Goal: Task Accomplishment & Management: Manage account settings

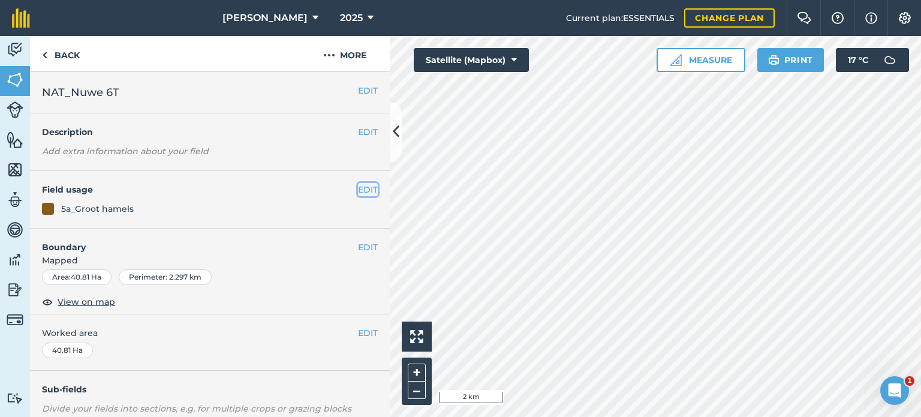
click at [358, 191] on button "EDIT" at bounding box center [368, 189] width 20 height 13
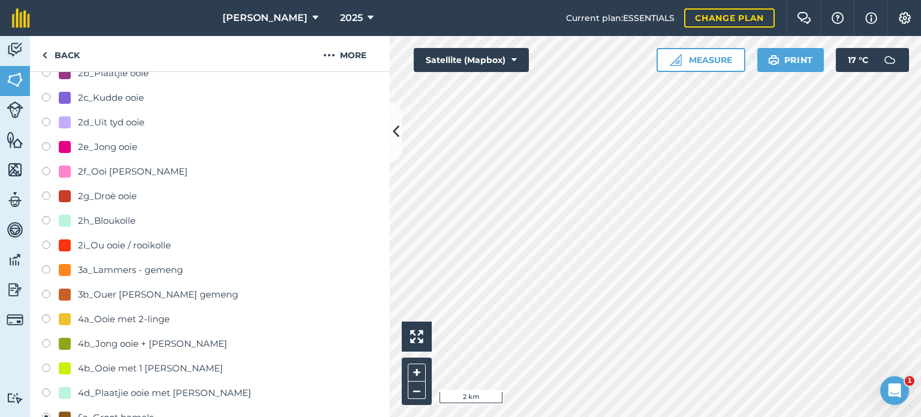
scroll to position [360, 0]
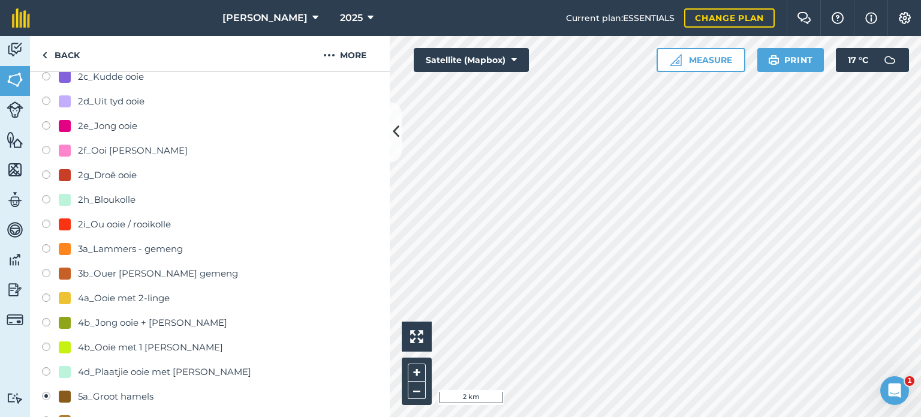
click at [47, 347] on label at bounding box center [50, 348] width 17 height 12
radio input "true"
radio input "false"
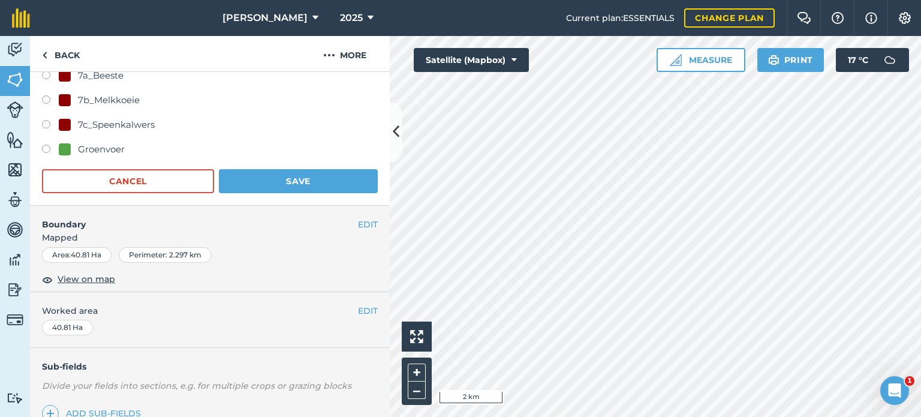
scroll to position [779, 0]
click at [291, 180] on button "Save" at bounding box center [298, 180] width 159 height 24
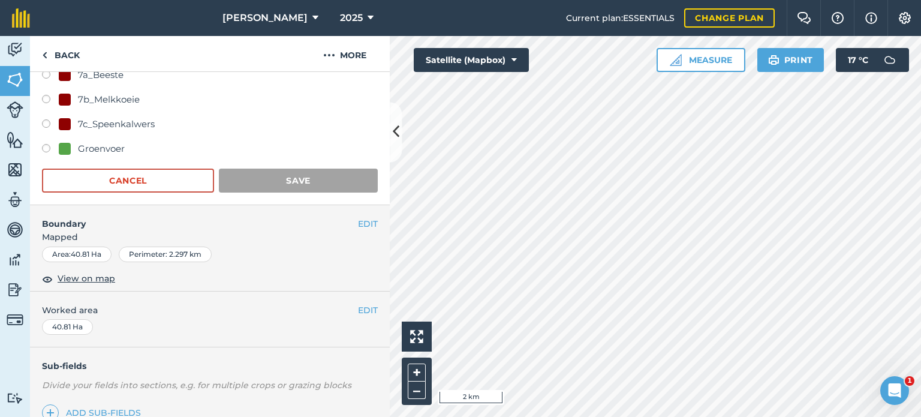
scroll to position [179, 0]
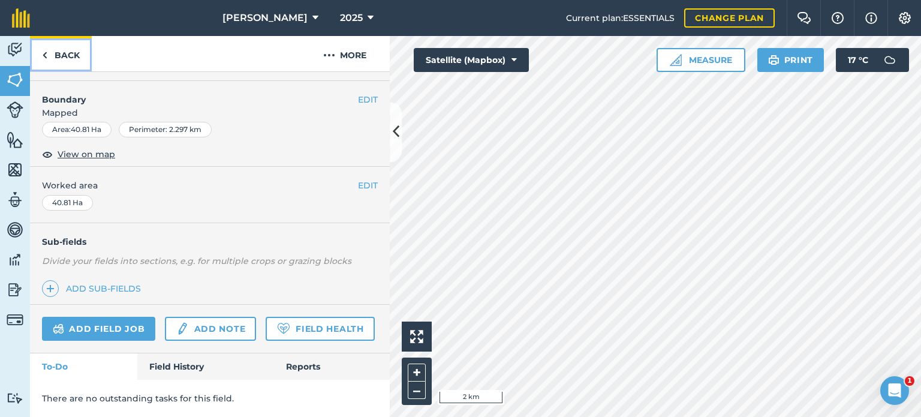
click at [48, 55] on link "Back" at bounding box center [61, 53] width 62 height 35
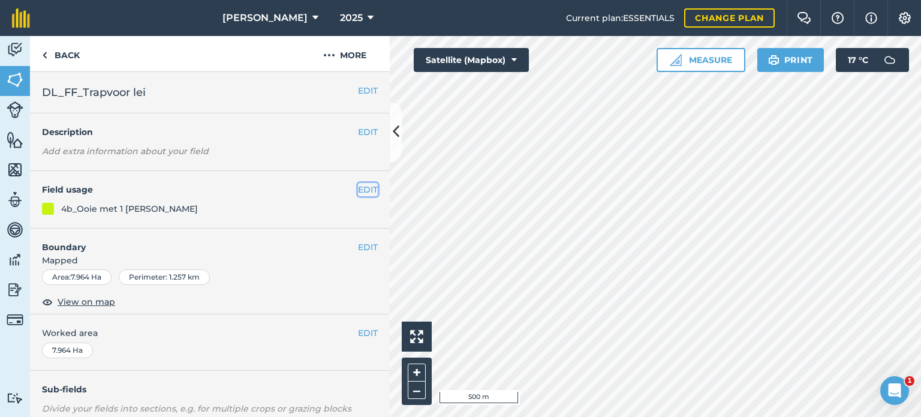
click at [358, 189] on button "EDIT" at bounding box center [368, 189] width 20 height 13
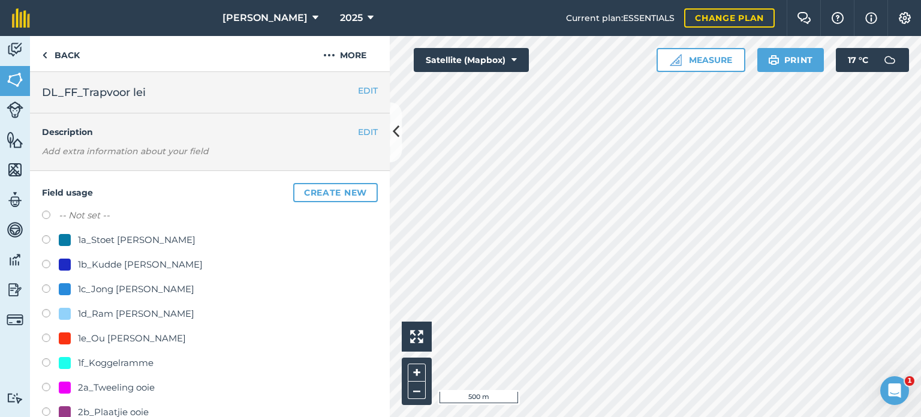
click at [50, 215] on label at bounding box center [50, 216] width 17 height 12
radio input "true"
radio input "false"
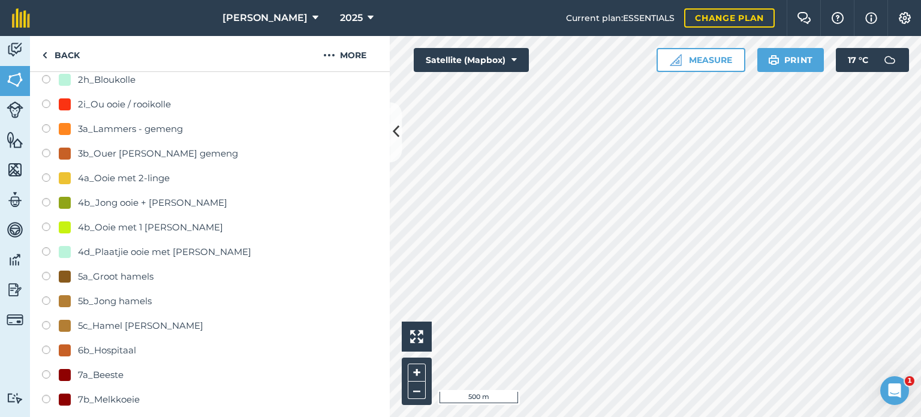
scroll to position [660, 0]
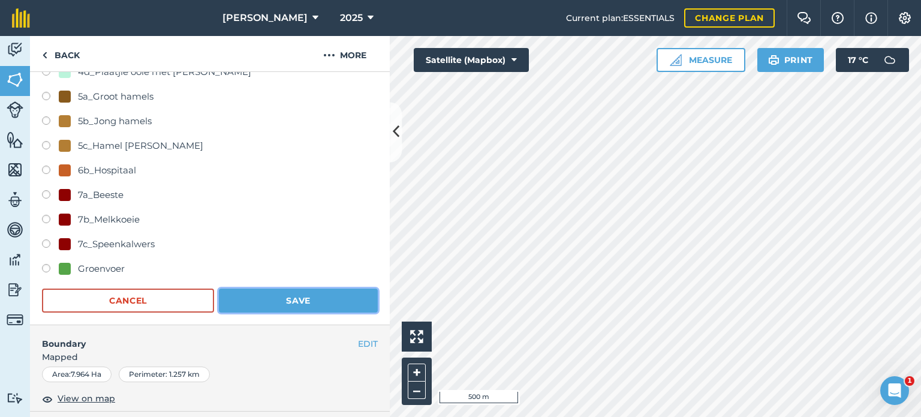
click at [263, 300] on button "Save" at bounding box center [298, 300] width 159 height 24
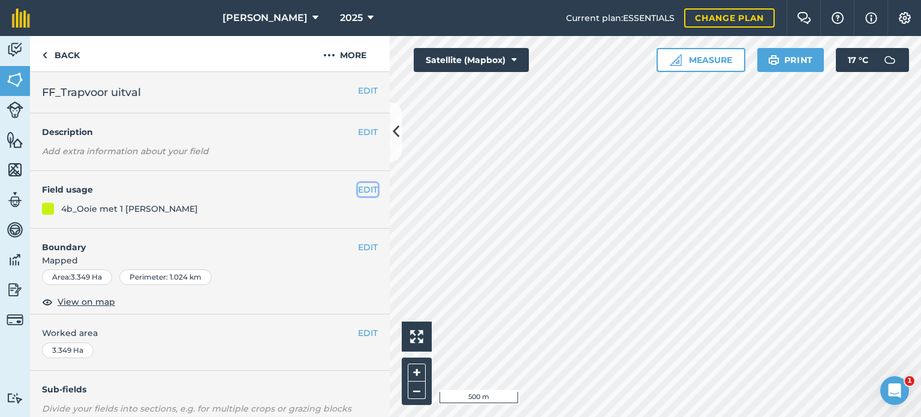
click at [358, 187] on button "EDIT" at bounding box center [368, 189] width 20 height 13
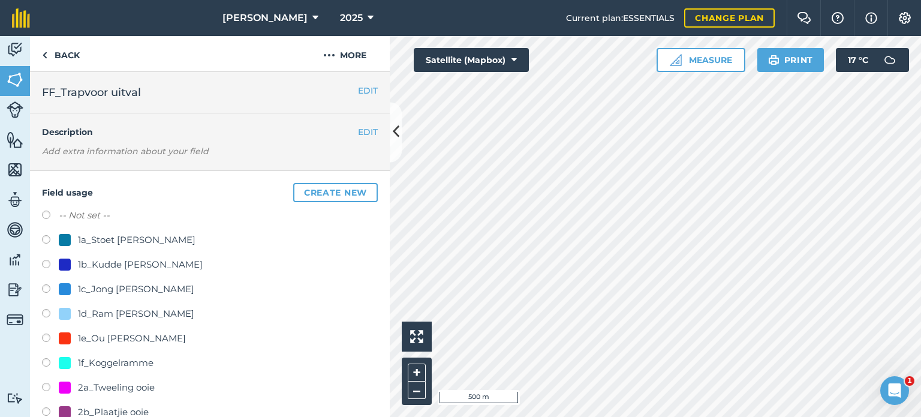
click at [52, 214] on label at bounding box center [50, 216] width 17 height 12
radio input "true"
radio input "false"
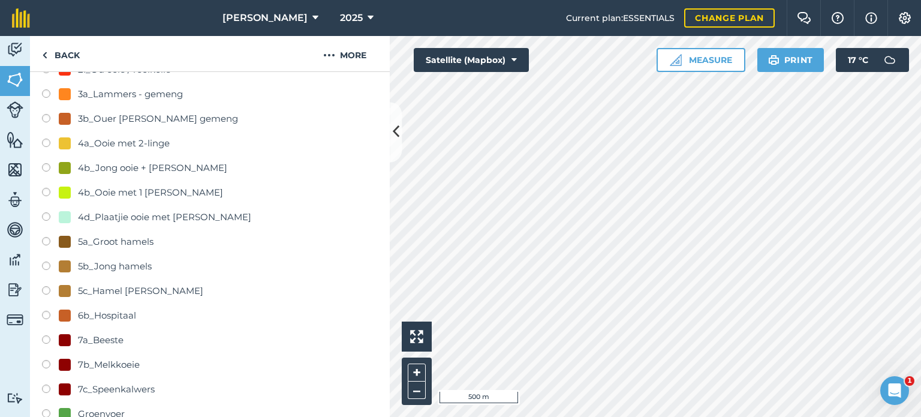
scroll to position [660, 0]
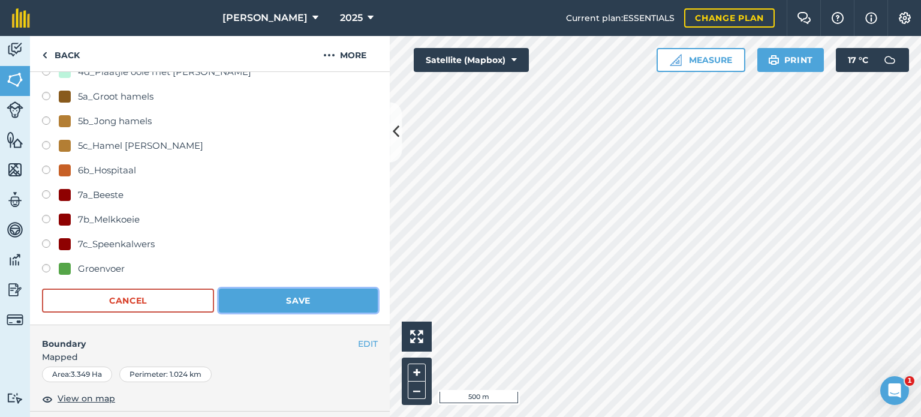
click at [287, 296] on button "Save" at bounding box center [298, 300] width 159 height 24
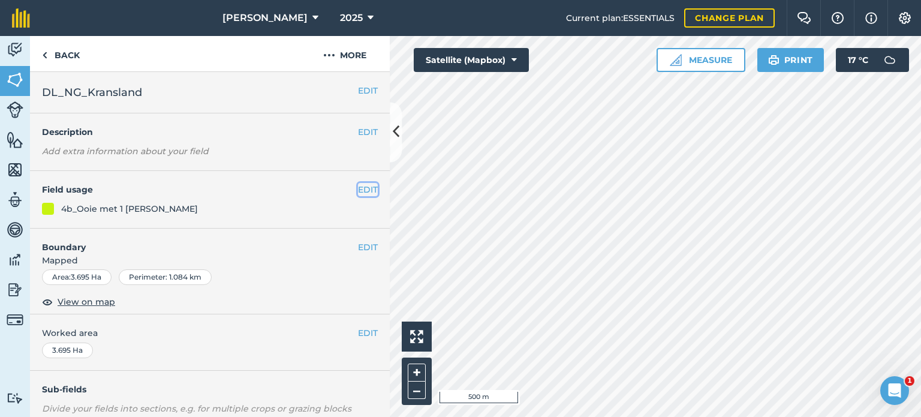
click at [360, 194] on button "EDIT" at bounding box center [368, 189] width 20 height 13
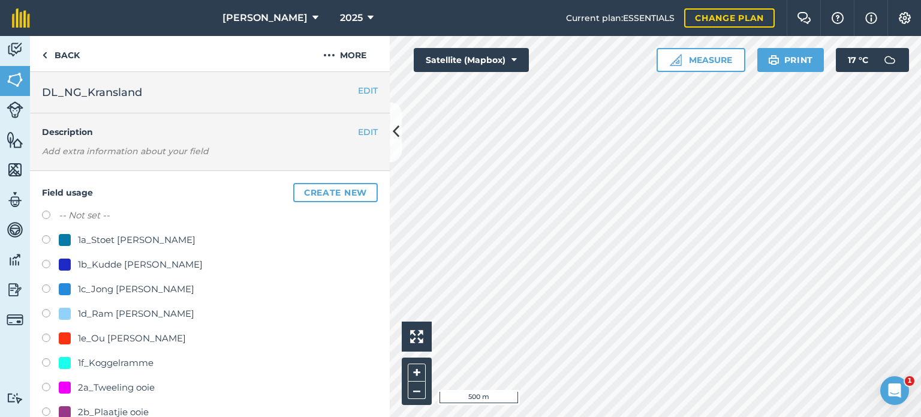
click at [50, 214] on label at bounding box center [50, 216] width 17 height 12
radio input "true"
radio input "false"
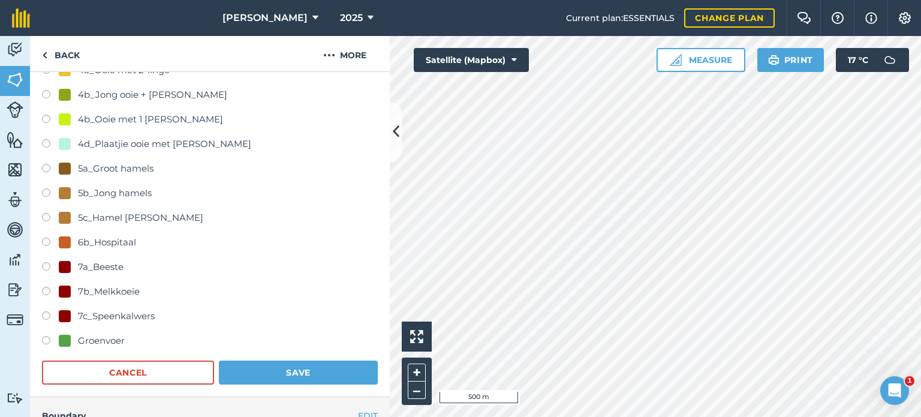
scroll to position [660, 0]
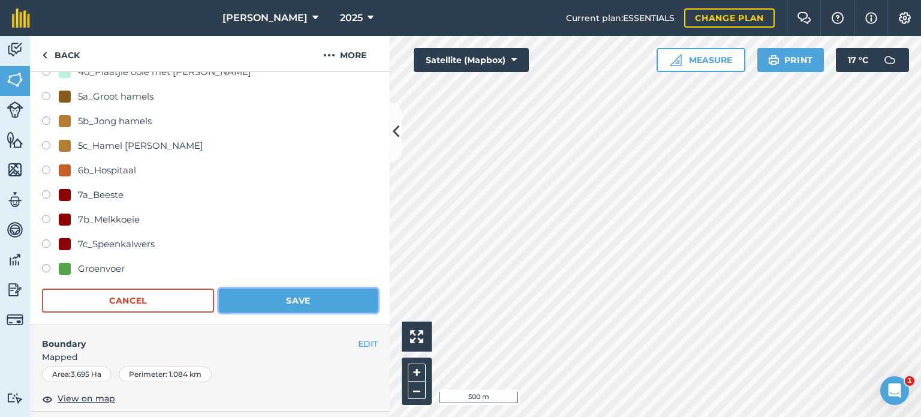
click at [303, 309] on button "Save" at bounding box center [298, 300] width 159 height 24
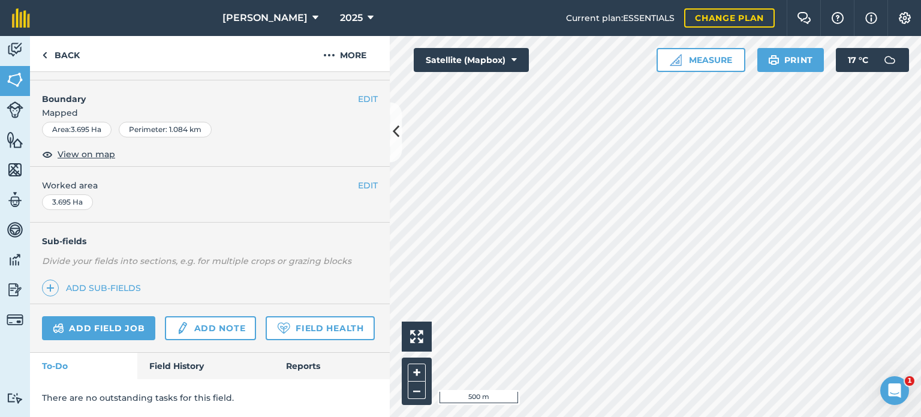
scroll to position [177, 0]
click at [43, 54] on img at bounding box center [44, 55] width 5 height 14
click at [49, 55] on link "Back" at bounding box center [61, 53] width 62 height 35
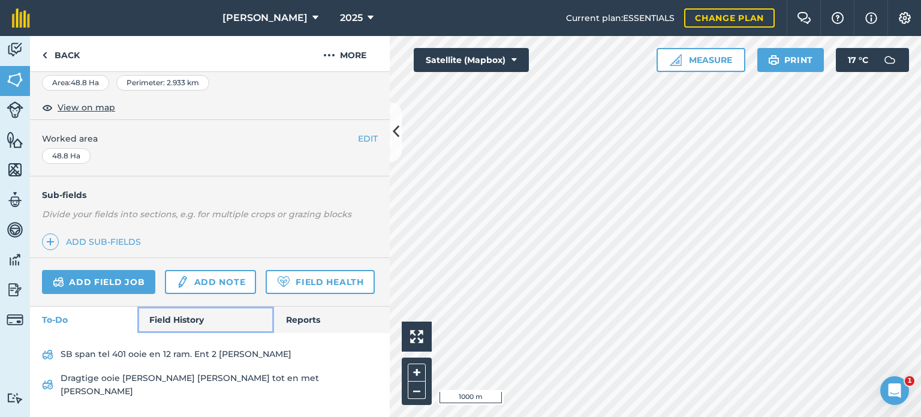
click at [203, 333] on link "Field History" at bounding box center [205, 319] width 136 height 26
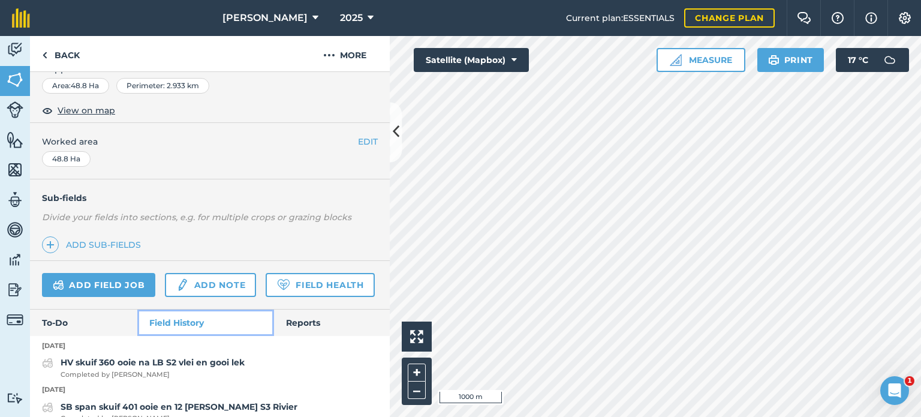
scroll to position [213, 0]
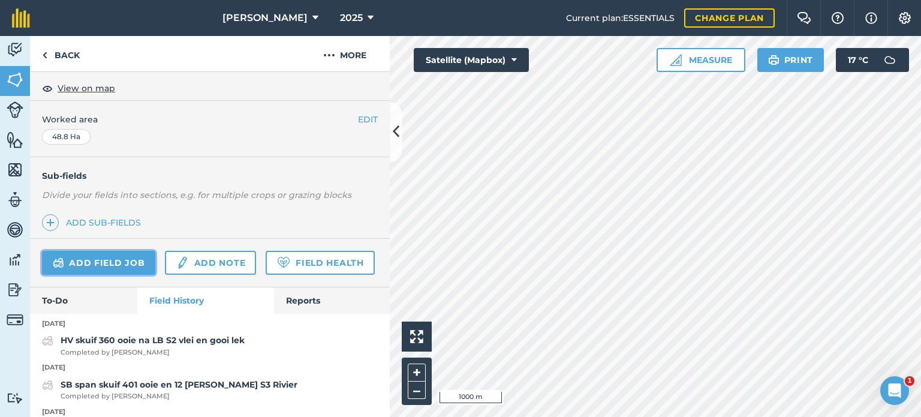
click at [115, 258] on link "Add field job" at bounding box center [98, 263] width 113 height 24
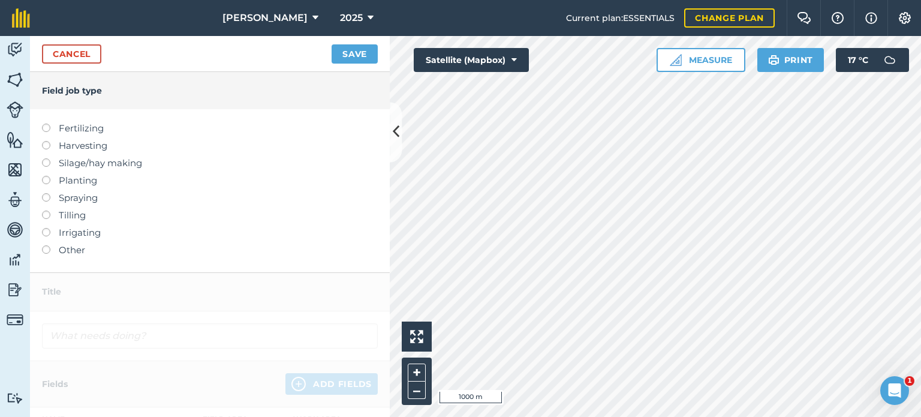
click at [42, 245] on label at bounding box center [50, 245] width 17 height 0
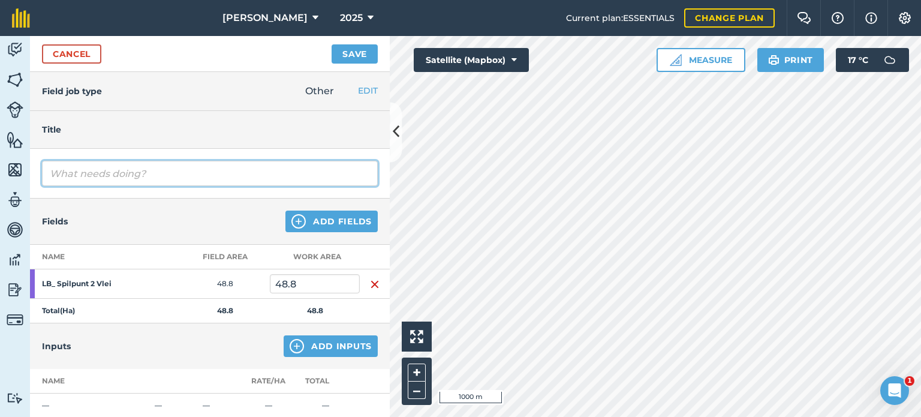
click at [83, 185] on input "text" at bounding box center [210, 173] width 336 height 25
type input "DV haal 1 ooi uit na [MEDICAL_DATA] verkeerd gele"
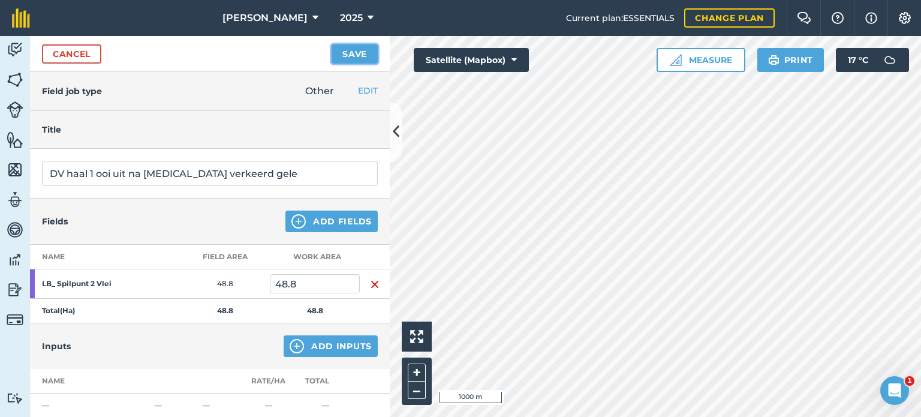
click at [346, 61] on button "Save" at bounding box center [355, 53] width 46 height 19
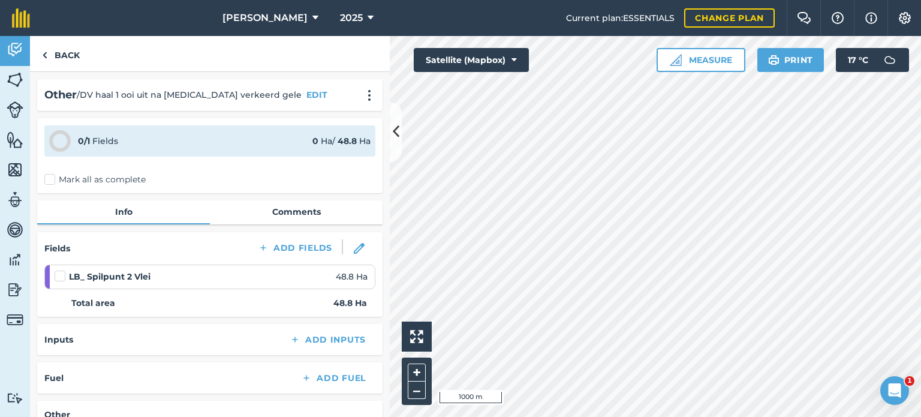
click at [48, 177] on label "Mark all as complete" at bounding box center [94, 179] width 101 height 13
click at [48, 177] on input "Mark all as complete" at bounding box center [48, 177] width 8 height 8
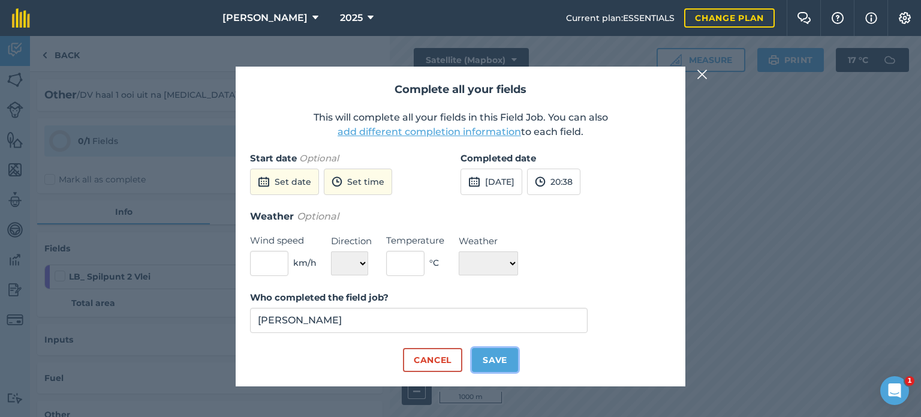
click at [496, 356] on button "Save" at bounding box center [495, 360] width 46 height 24
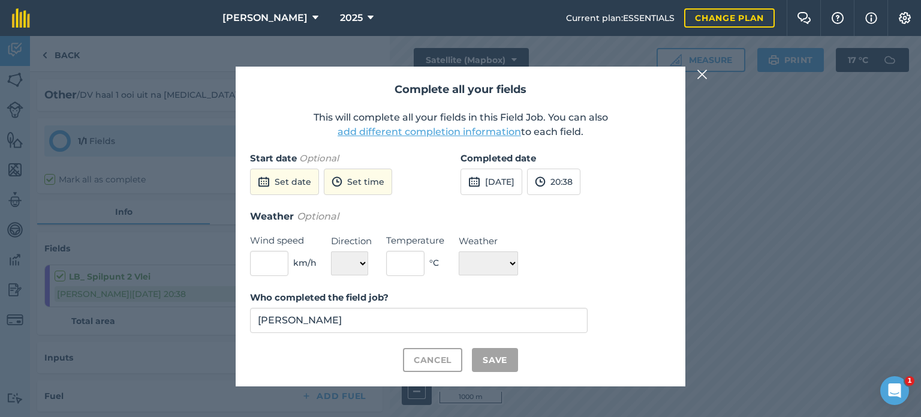
checkbox input "true"
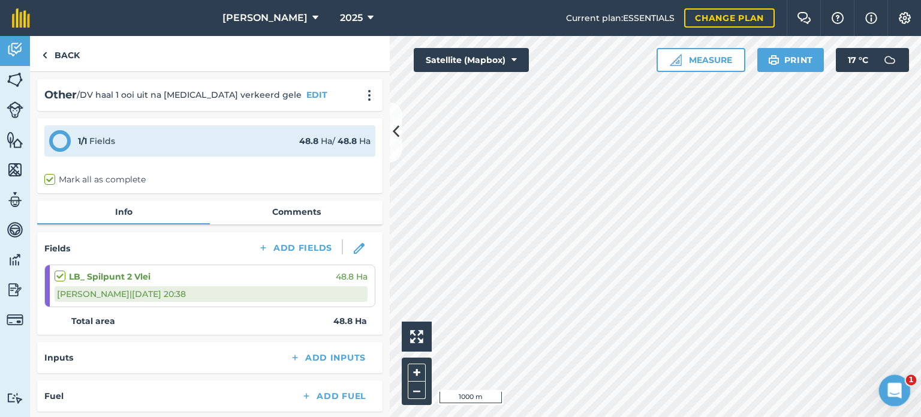
click at [905, 384] on div "Open Intercom Messenger" at bounding box center [893, 389] width 40 height 40
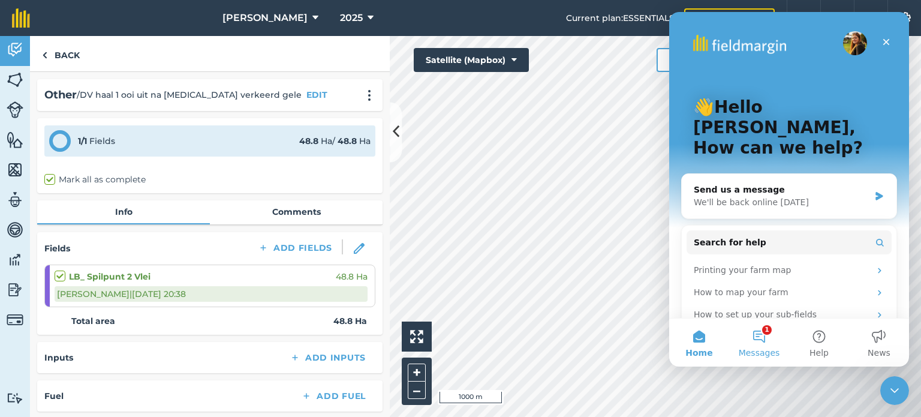
click at [763, 342] on button "1 Messages" at bounding box center [759, 342] width 60 height 48
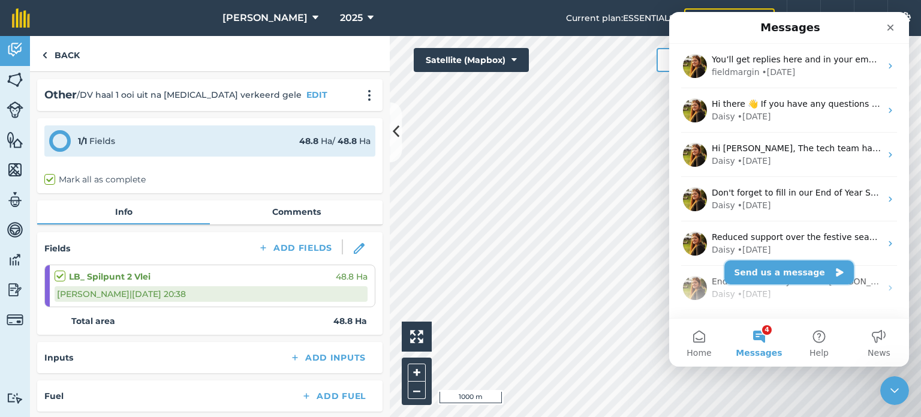
click at [794, 273] on button "Send us a message" at bounding box center [789, 272] width 130 height 24
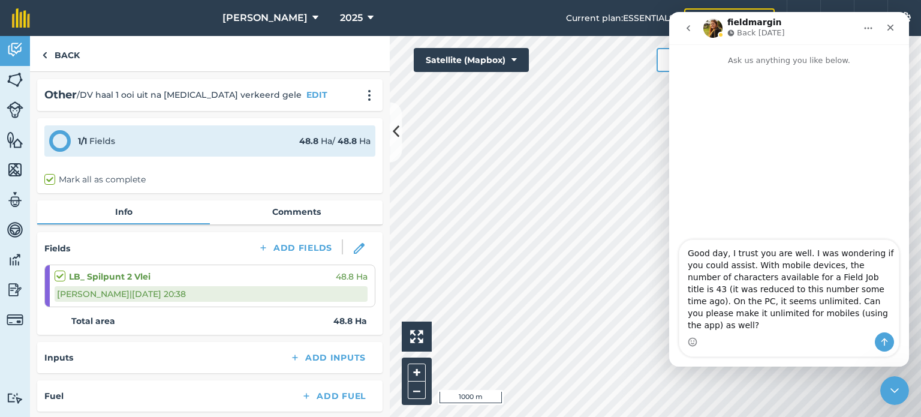
click at [875, 311] on textarea "Good day, I trust you are well. I was wondering if you could assist. With mobil…" at bounding box center [788, 286] width 219 height 92
click at [835, 314] on textarea "Good day, I trust you are well. I was wondering if you could assist. With mobil…" at bounding box center [788, 286] width 219 height 92
drag, startPoint x: 816, startPoint y: 328, endPoint x: 748, endPoint y: 312, distance: 69.5
click at [748, 312] on textarea "Good day, I trust you are well. I was wondering if you could assist. With mobil…" at bounding box center [788, 286] width 219 height 92
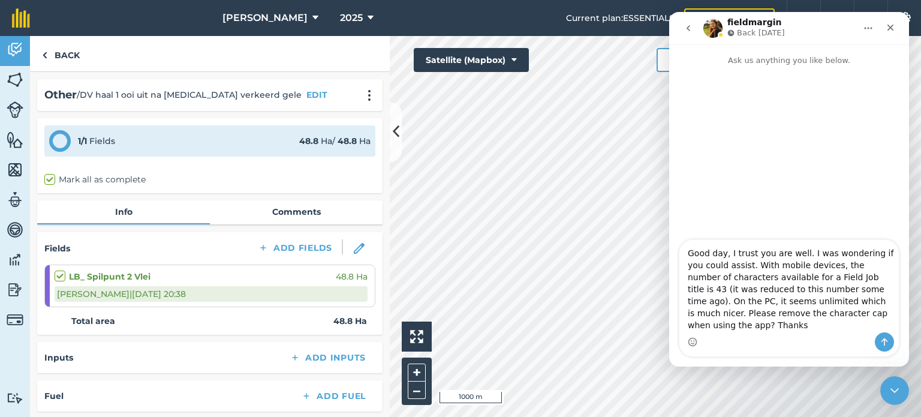
type textarea "Good day, I trust you are well. I was wondering if you could assist. With mobil…"
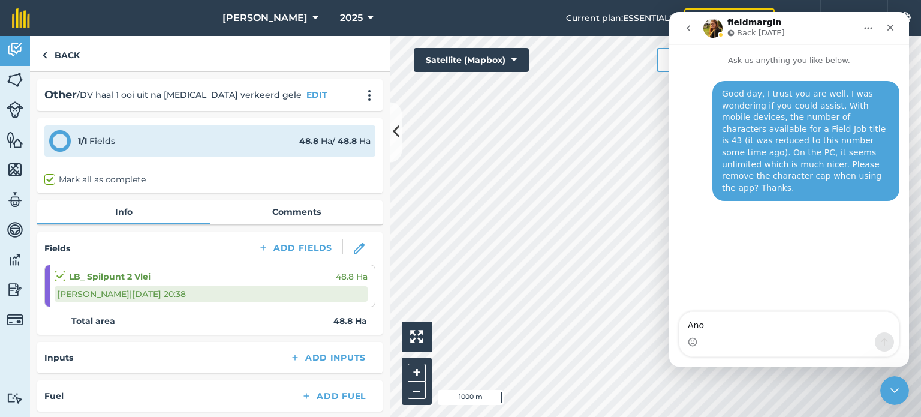
type textarea "Anot"
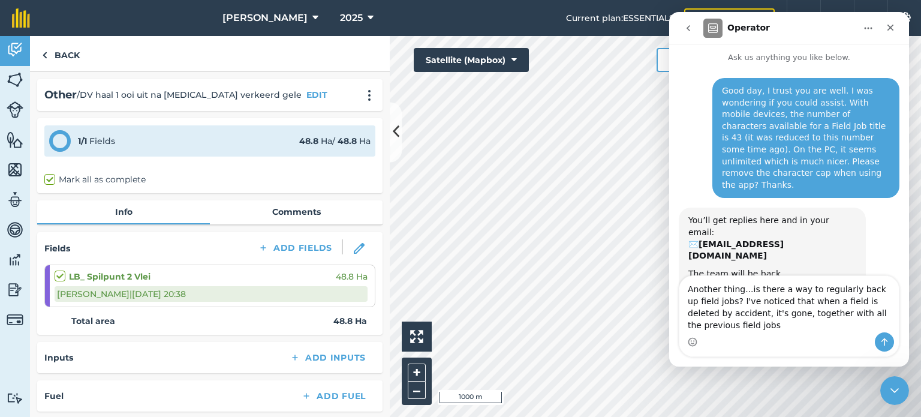
scroll to position [15, 0]
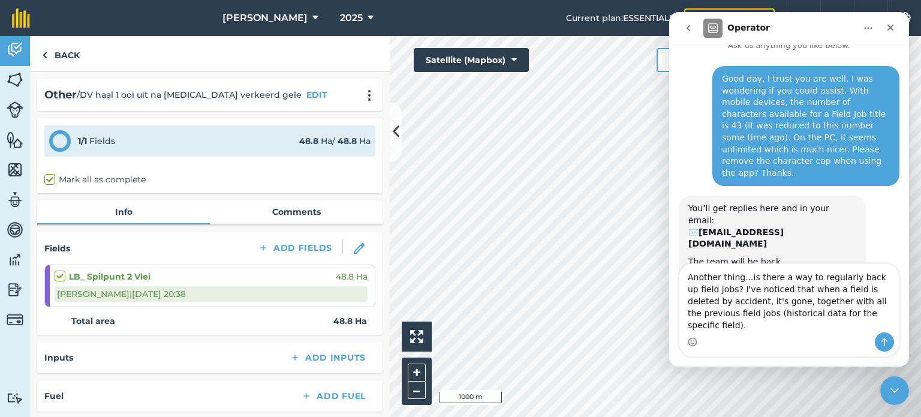
type textarea "Another thing...is there a way to regularly back up field jobs? I've noticed th…"
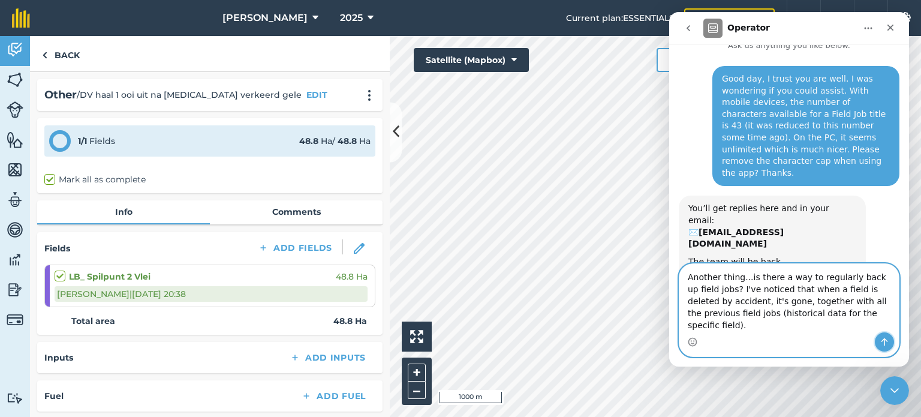
click at [883, 345] on icon "Send a message…" at bounding box center [885, 342] width 10 height 10
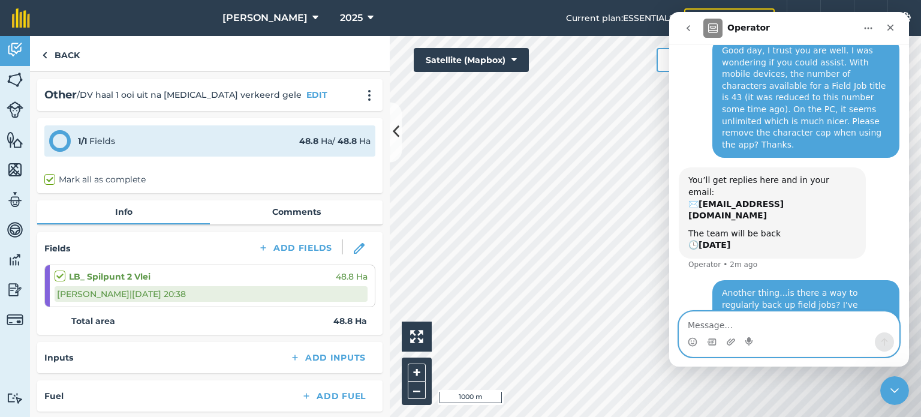
scroll to position [62, 0]
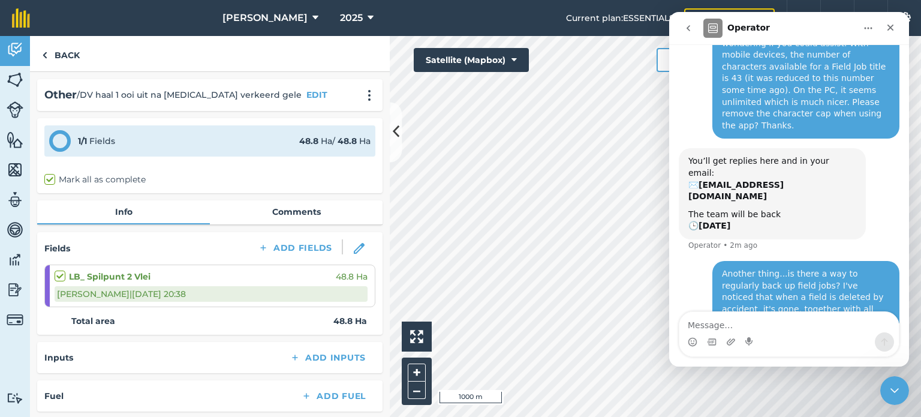
click at [685, 29] on icon "go back" at bounding box center [688, 28] width 10 height 10
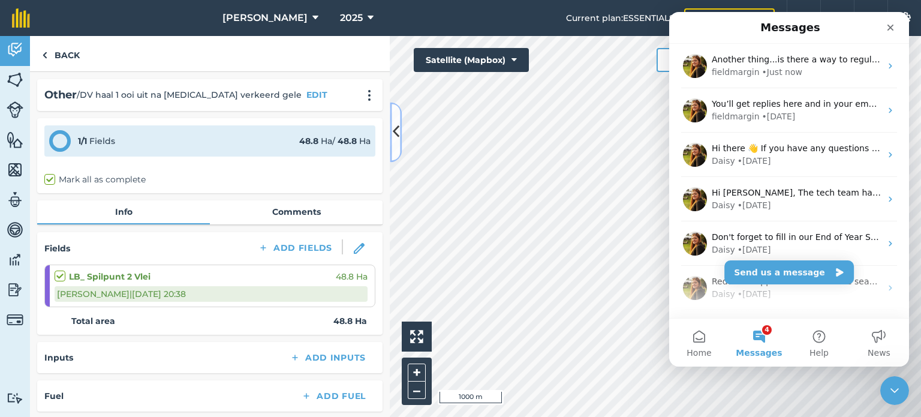
click at [398, 125] on icon at bounding box center [396, 132] width 7 height 21
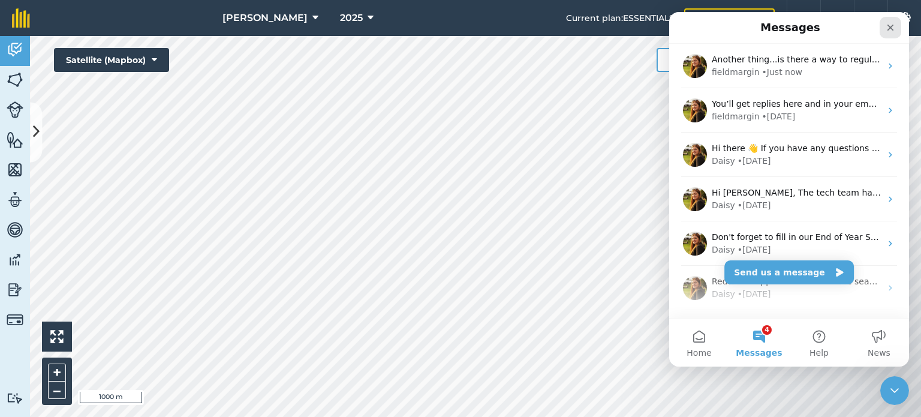
click at [888, 33] on div "Close" at bounding box center [891, 28] width 22 height 22
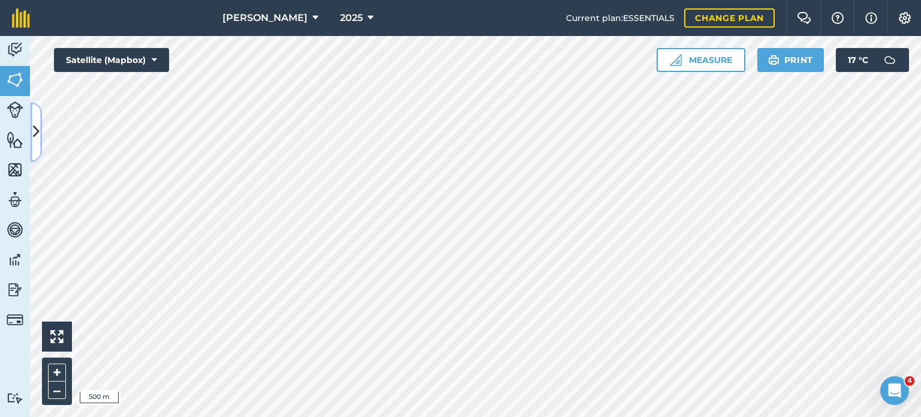
click at [40, 130] on button at bounding box center [36, 132] width 12 height 60
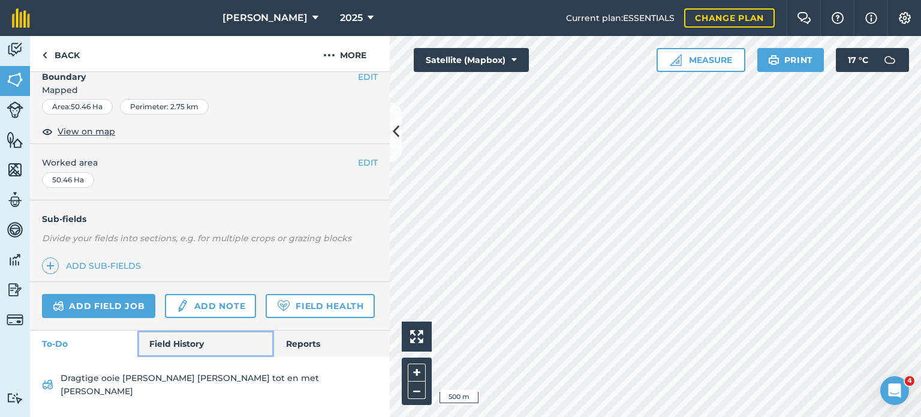
click at [147, 357] on link "Field History" at bounding box center [205, 343] width 136 height 26
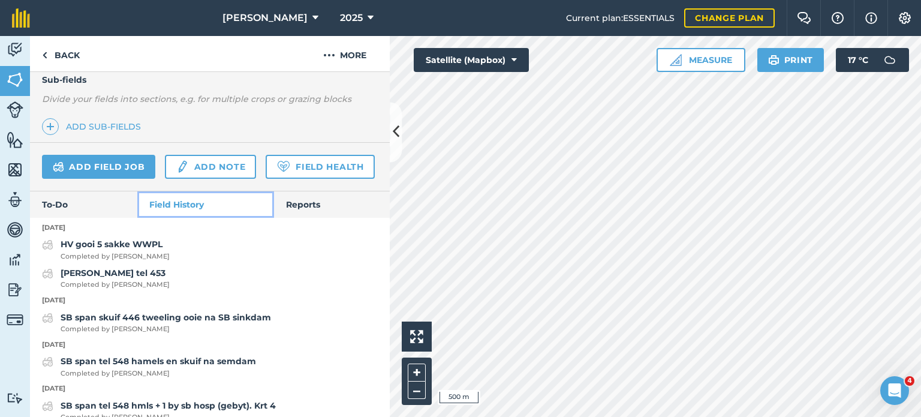
scroll to position [309, 0]
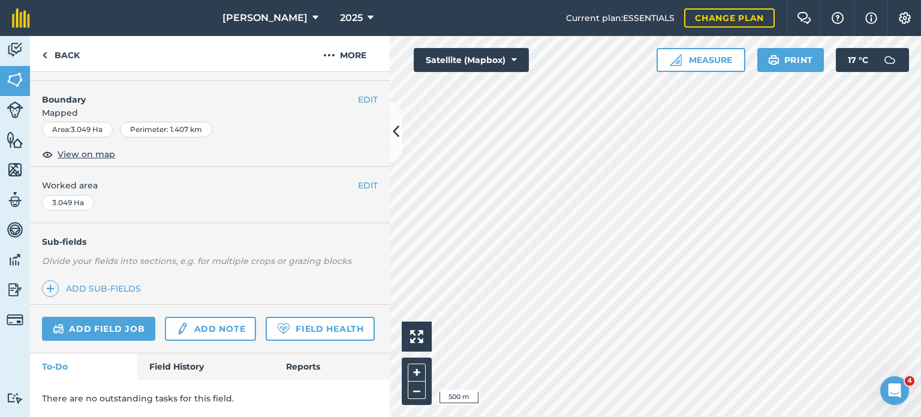
scroll to position [179, 0]
click at [46, 56] on img at bounding box center [44, 55] width 5 height 14
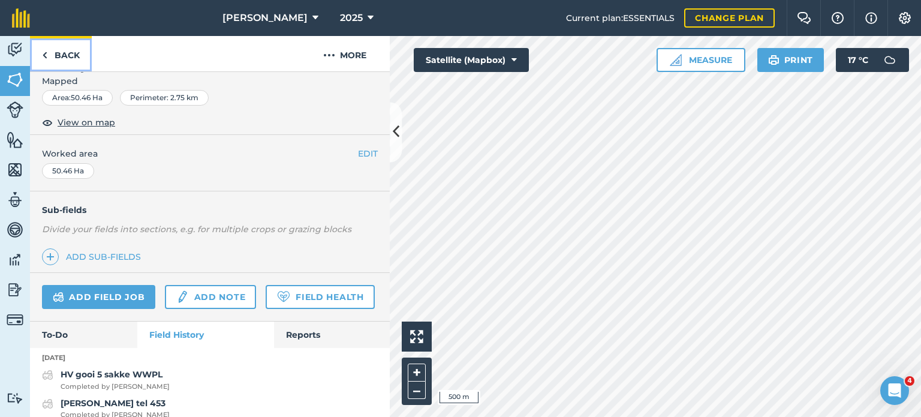
scroll to position [309, 0]
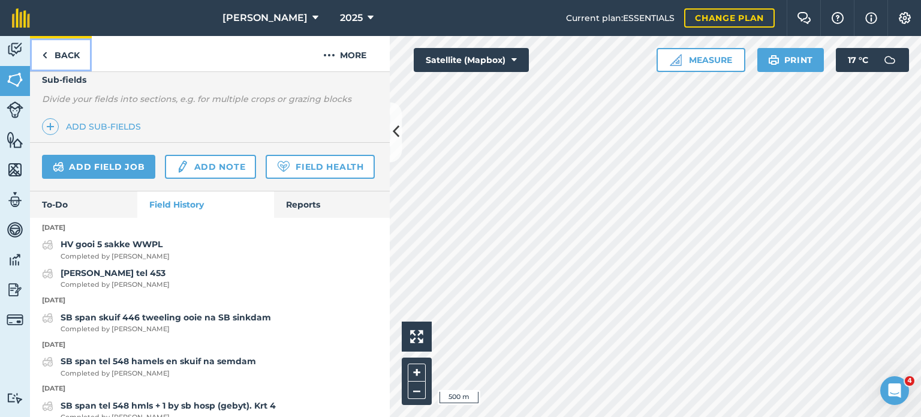
click at [53, 53] on link "Back" at bounding box center [61, 53] width 62 height 35
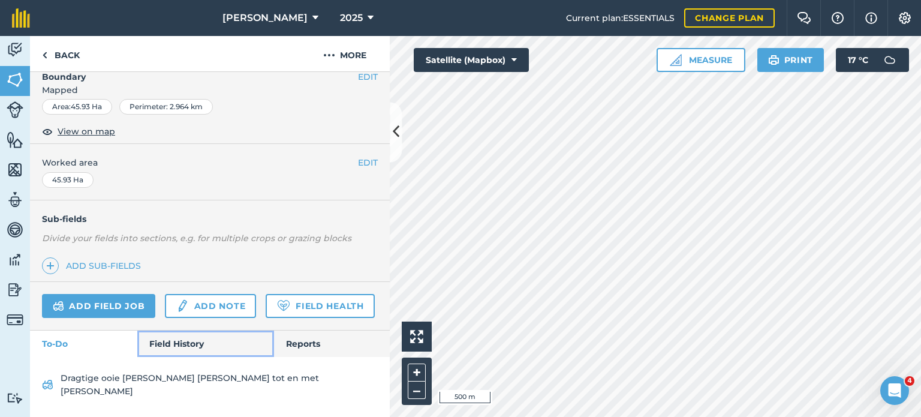
click at [168, 356] on link "Field History" at bounding box center [205, 343] width 136 height 26
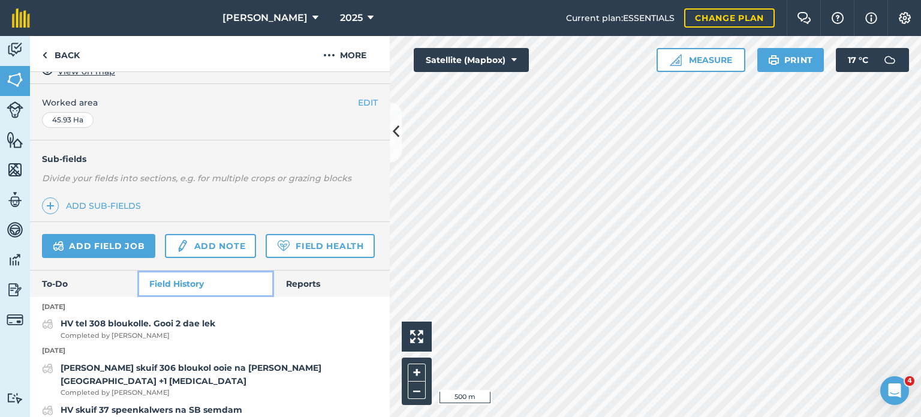
scroll to position [249, 0]
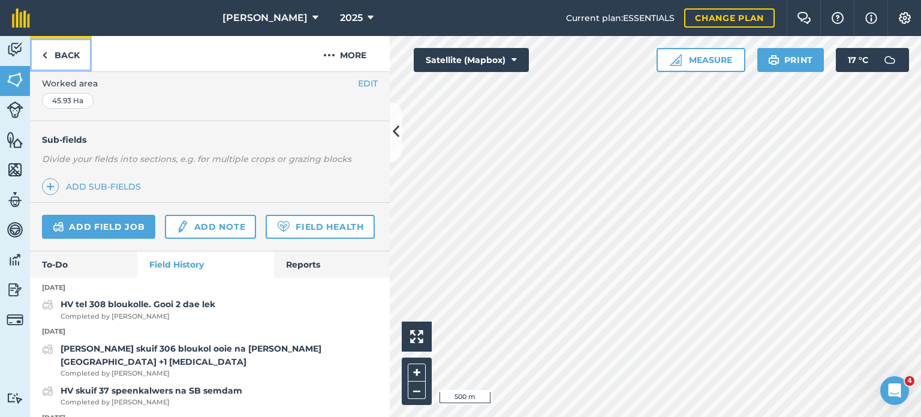
click at [40, 55] on link "Back" at bounding box center [61, 53] width 62 height 35
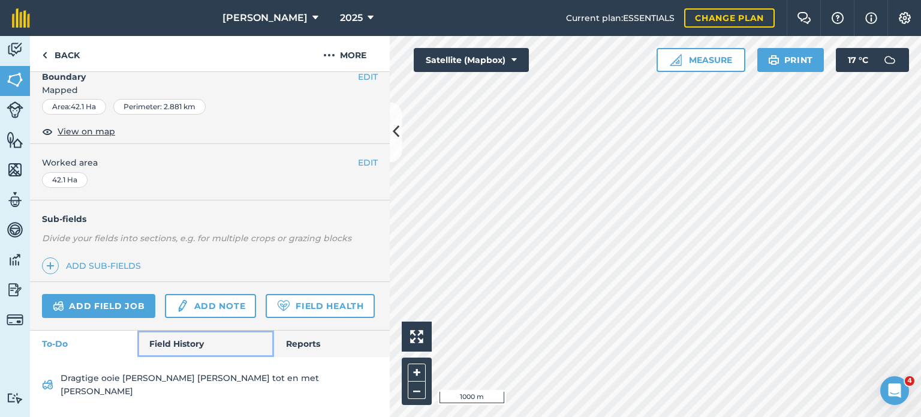
click at [149, 357] on link "Field History" at bounding box center [205, 343] width 136 height 26
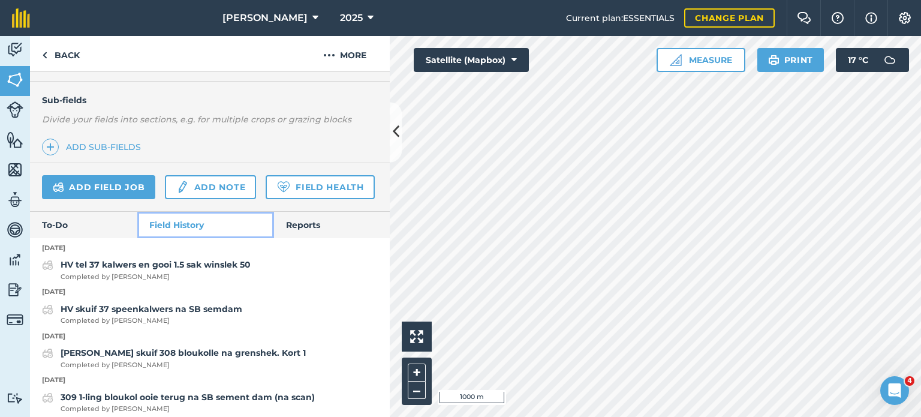
scroll to position [309, 0]
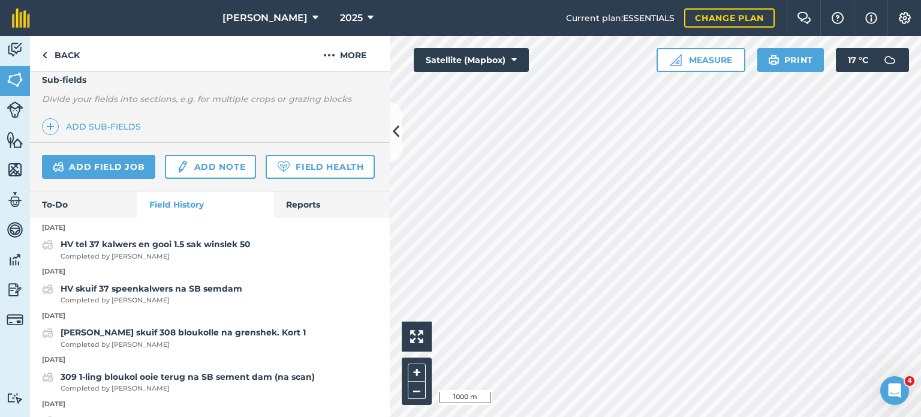
scroll to position [213, 0]
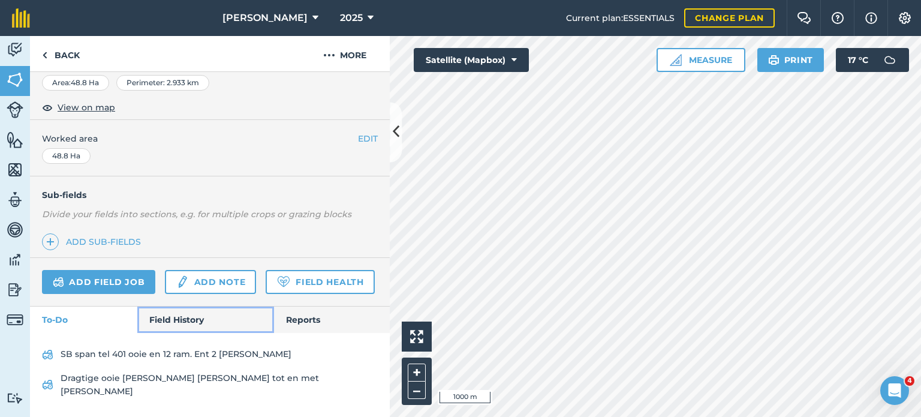
click at [179, 333] on link "Field History" at bounding box center [205, 319] width 136 height 26
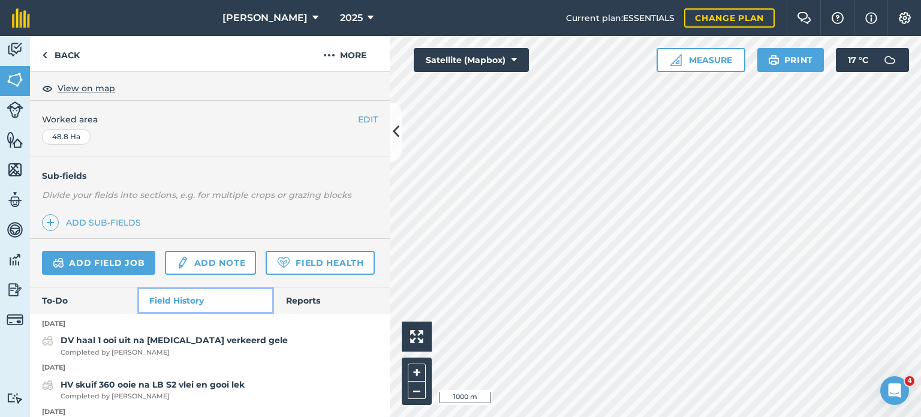
scroll to position [273, 0]
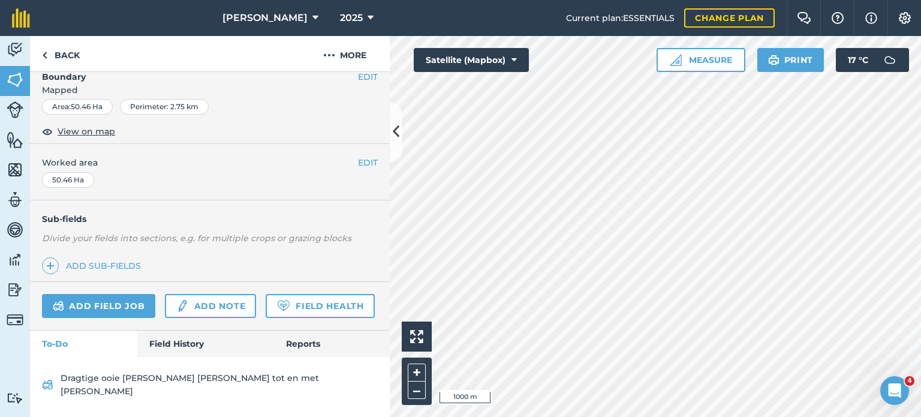
scroll to position [189, 0]
click at [179, 357] on link "Field History" at bounding box center [205, 343] width 136 height 26
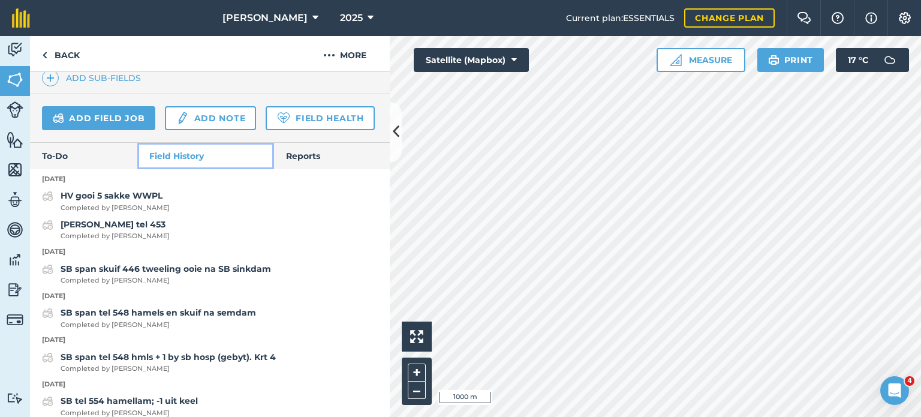
scroll to position [369, 0]
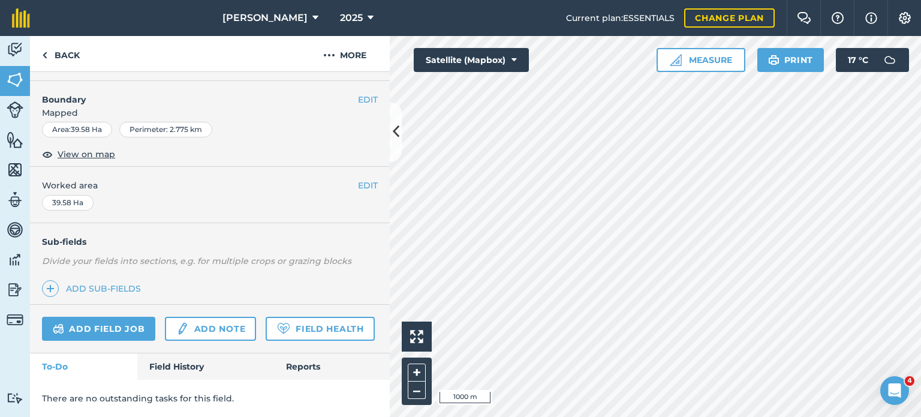
scroll to position [179, 0]
click at [182, 368] on link "Field History" at bounding box center [205, 366] width 136 height 26
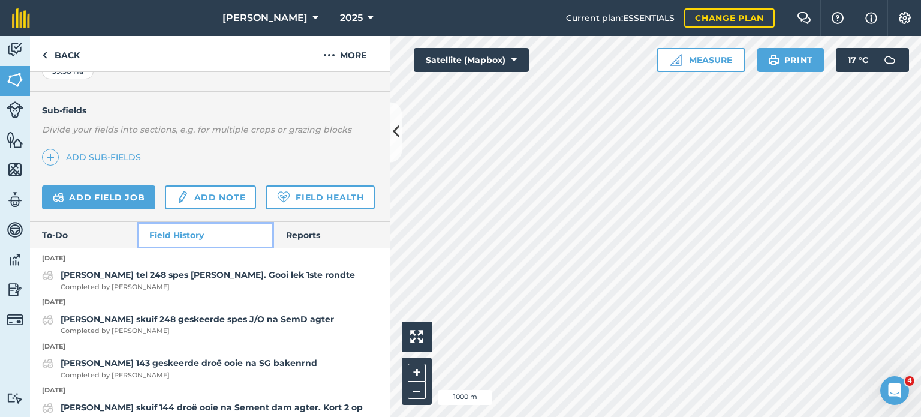
scroll to position [299, 0]
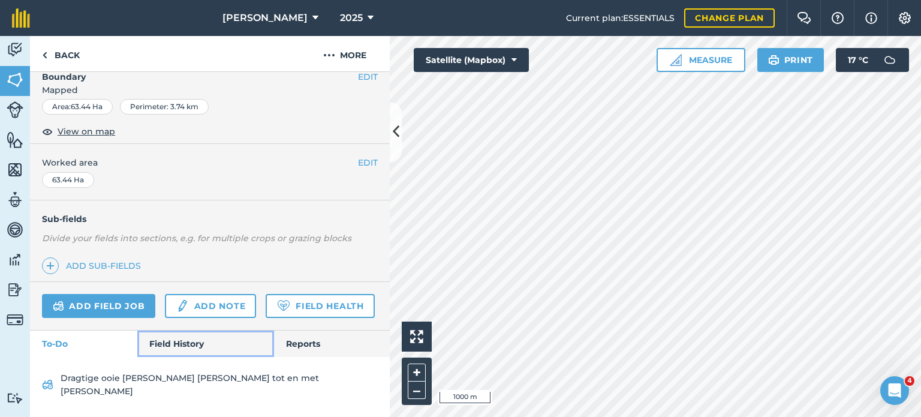
click at [163, 357] on link "Field History" at bounding box center [205, 343] width 136 height 26
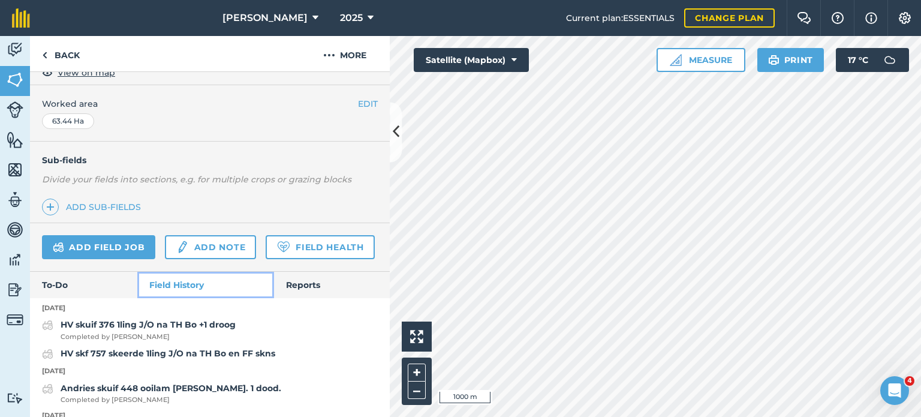
scroll to position [249, 0]
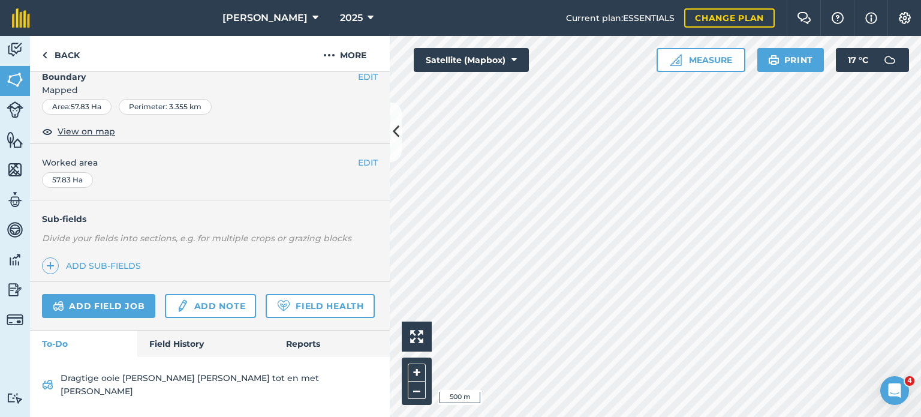
scroll to position [189, 0]
click at [171, 356] on link "Field History" at bounding box center [205, 343] width 136 height 26
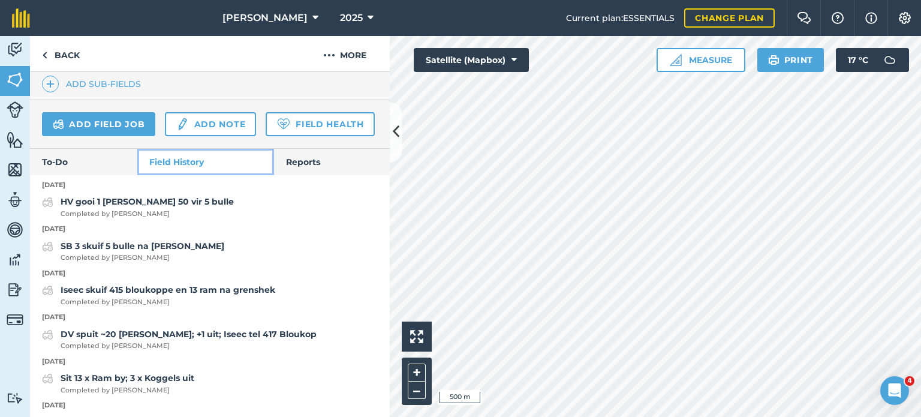
scroll to position [369, 0]
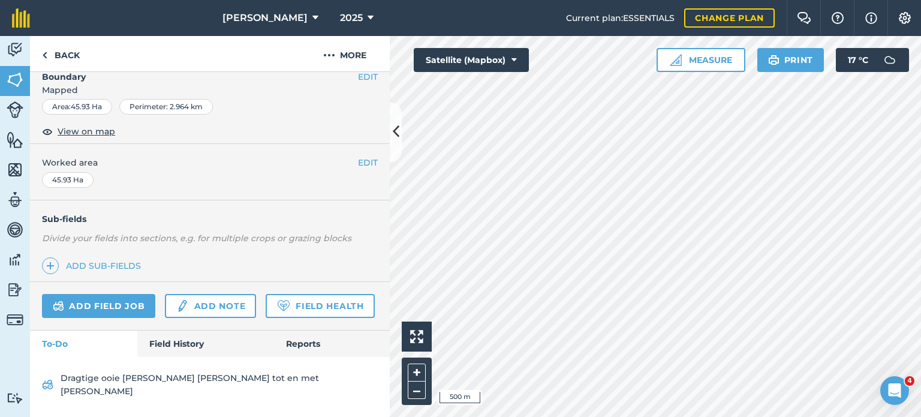
scroll to position [189, 0]
click at [186, 330] on div "Add field job Add note Field Health" at bounding box center [210, 306] width 360 height 49
click at [180, 354] on link "Field History" at bounding box center [205, 343] width 136 height 26
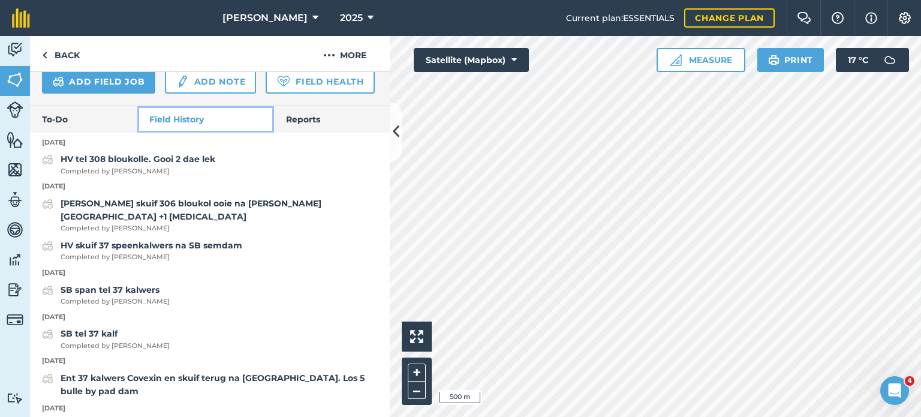
scroll to position [429, 0]
